Goal: Download file/media

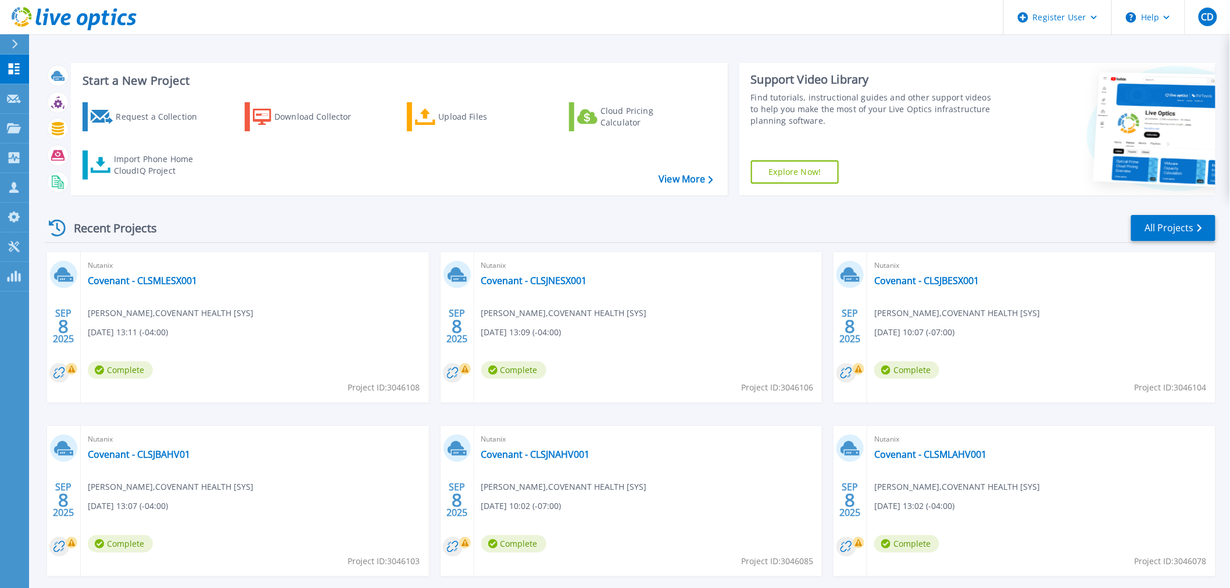
click at [343, 230] on div "Recent Projects All Projects" at bounding box center [630, 228] width 1170 height 29
click at [173, 282] on link "Covenant - CLSMLESX001" at bounding box center [142, 281] width 109 height 12
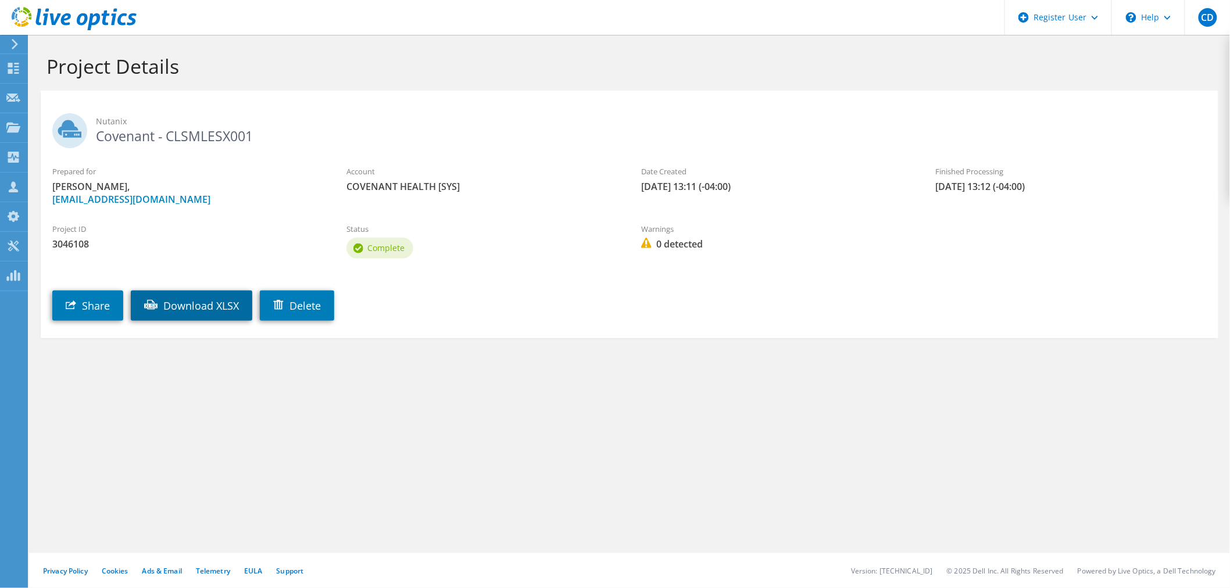
click at [182, 311] on link "Download XLSX" at bounding box center [191, 306] width 121 height 30
click at [31, 29] on icon at bounding box center [74, 19] width 125 height 24
